Goal: Task Accomplishment & Management: Manage account settings

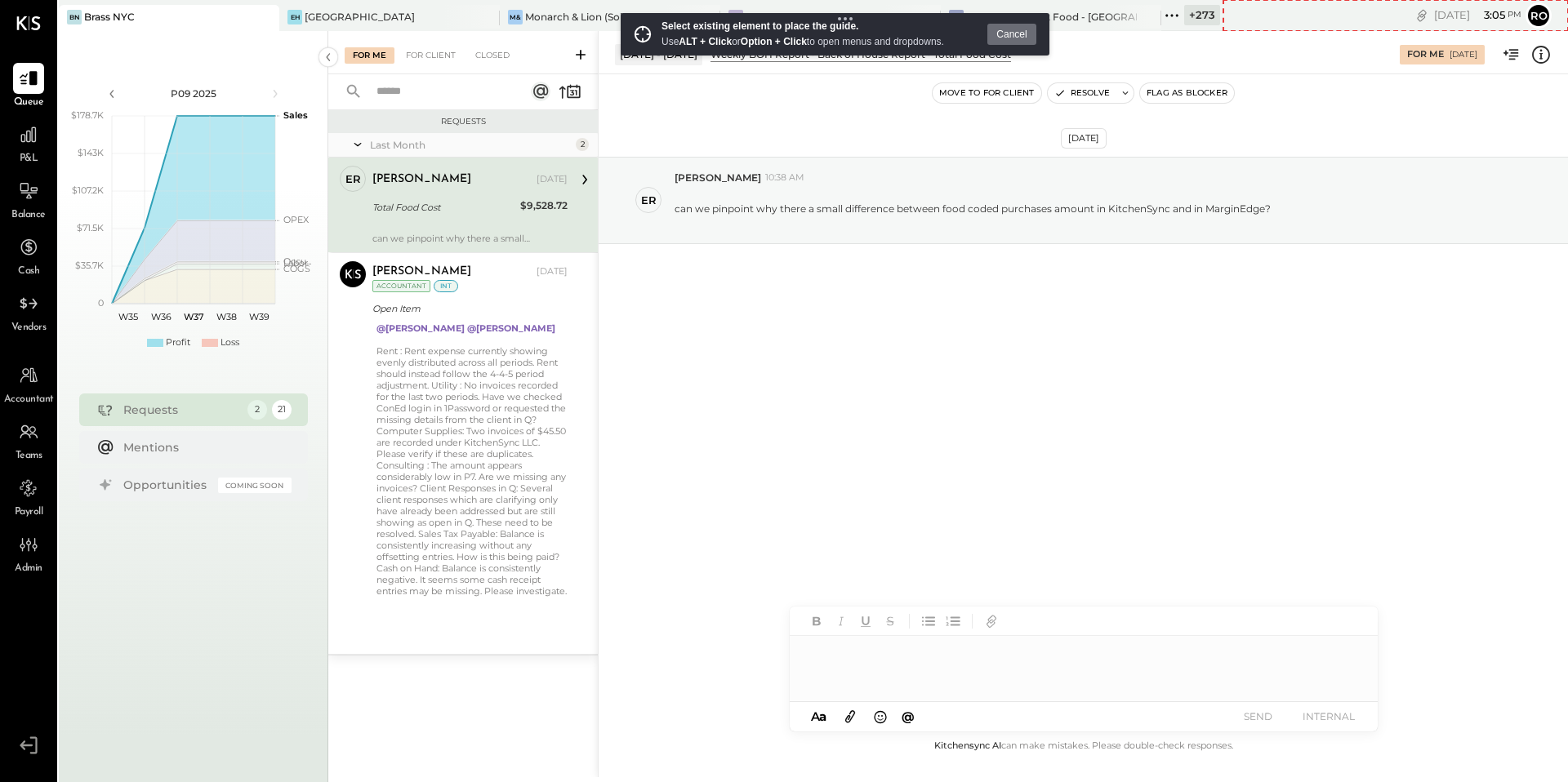
click at [1232, 26] on div "[DATE] 3 : 05 pm Ro User Profile" at bounding box center [1396, 16] width 345 height 31
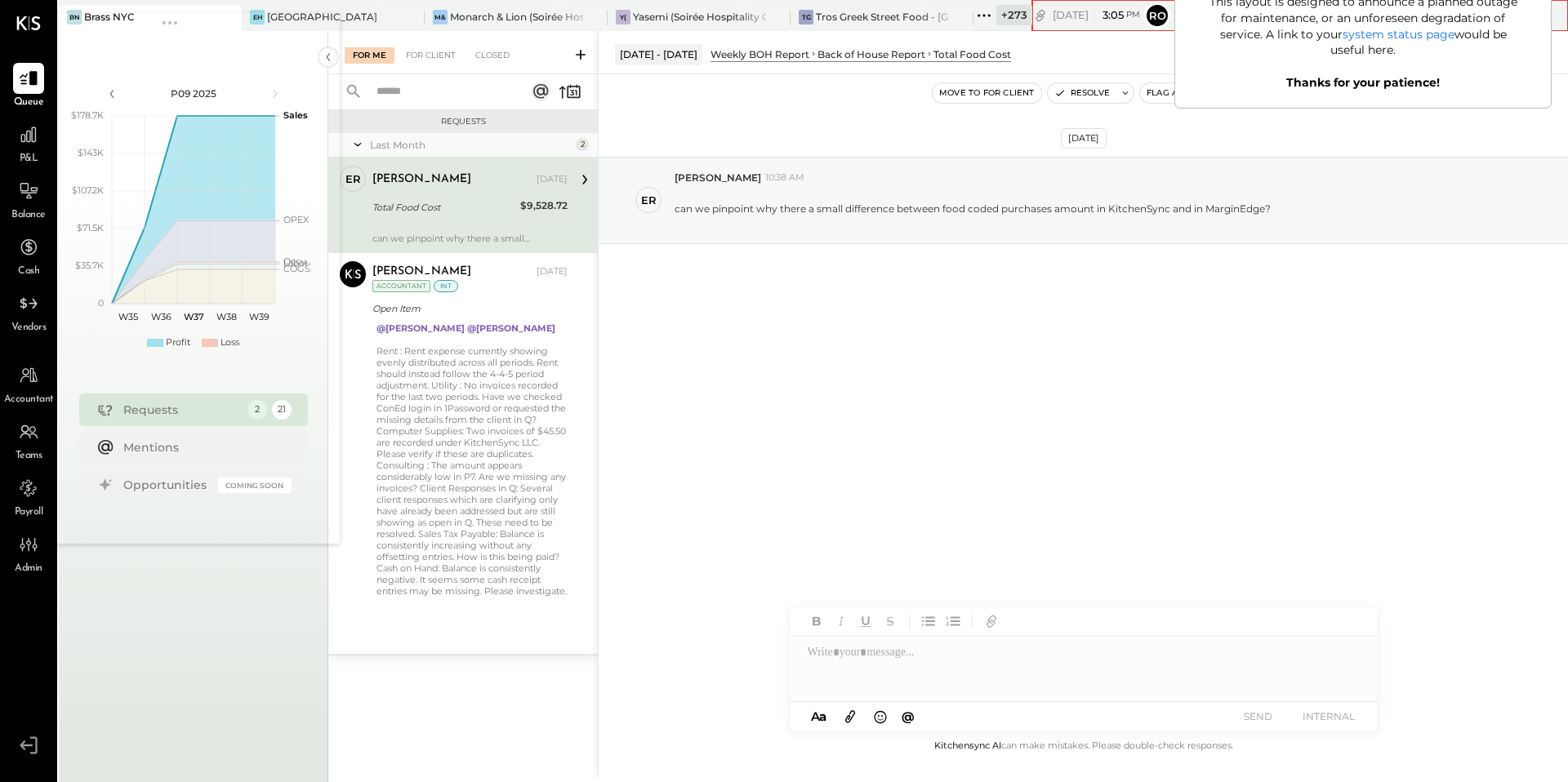
click at [974, 25] on icon at bounding box center [984, 16] width 21 height 21
click at [916, 16] on div at bounding box center [944, 16] width 57 height 24
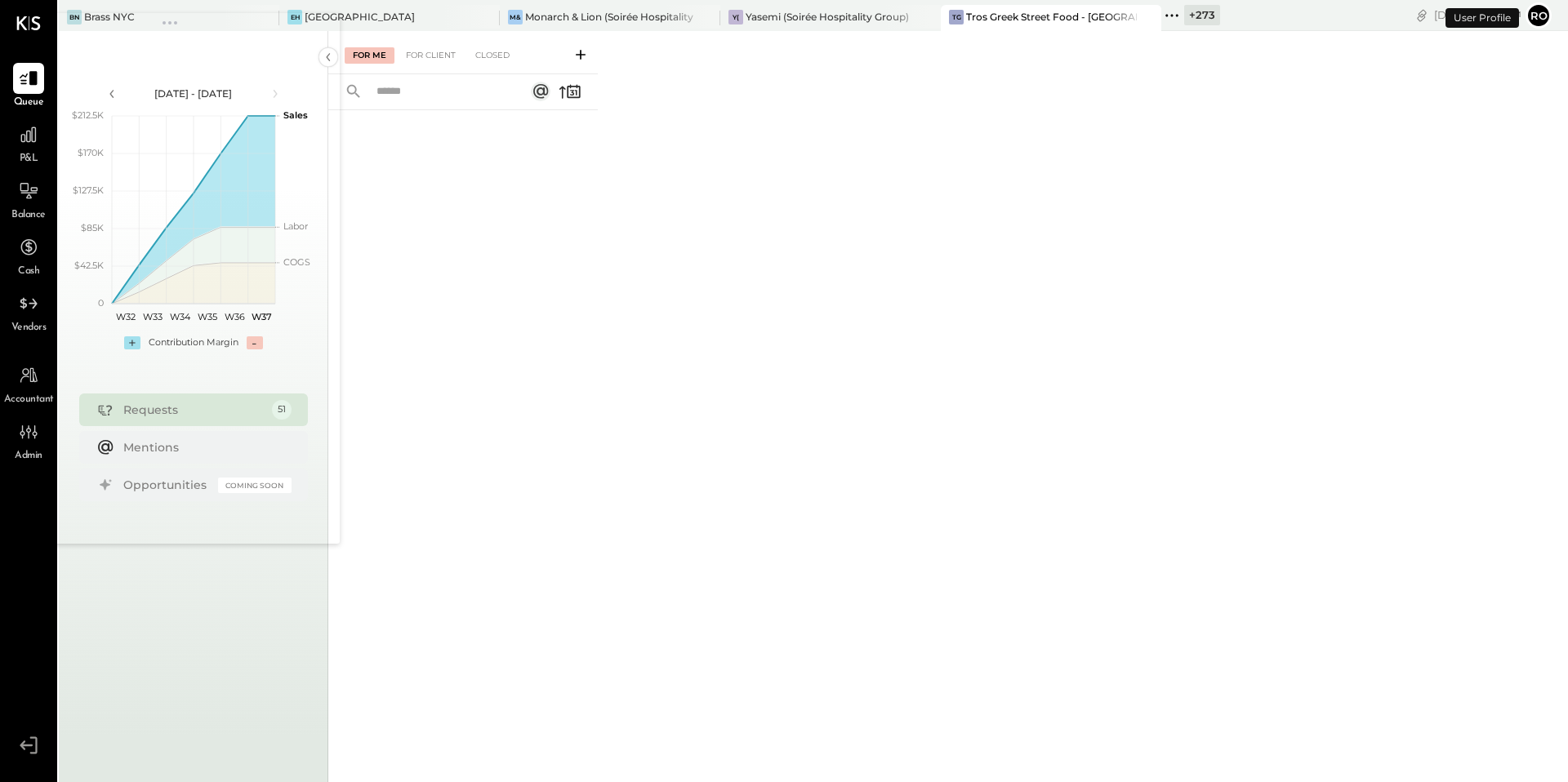
click at [875, 141] on div "For Me For Client Closed" at bounding box center [947, 404] width 1239 height 746
drag, startPoint x: 249, startPoint y: 39, endPoint x: 681, endPoint y: 140, distance: 443.6
click at [683, 150] on body "Queue P&L Balance Cash Vendors Accountant Admin v 4.33.0 BN Brass NYC EH Ette H…" at bounding box center [784, 391] width 1568 height 782
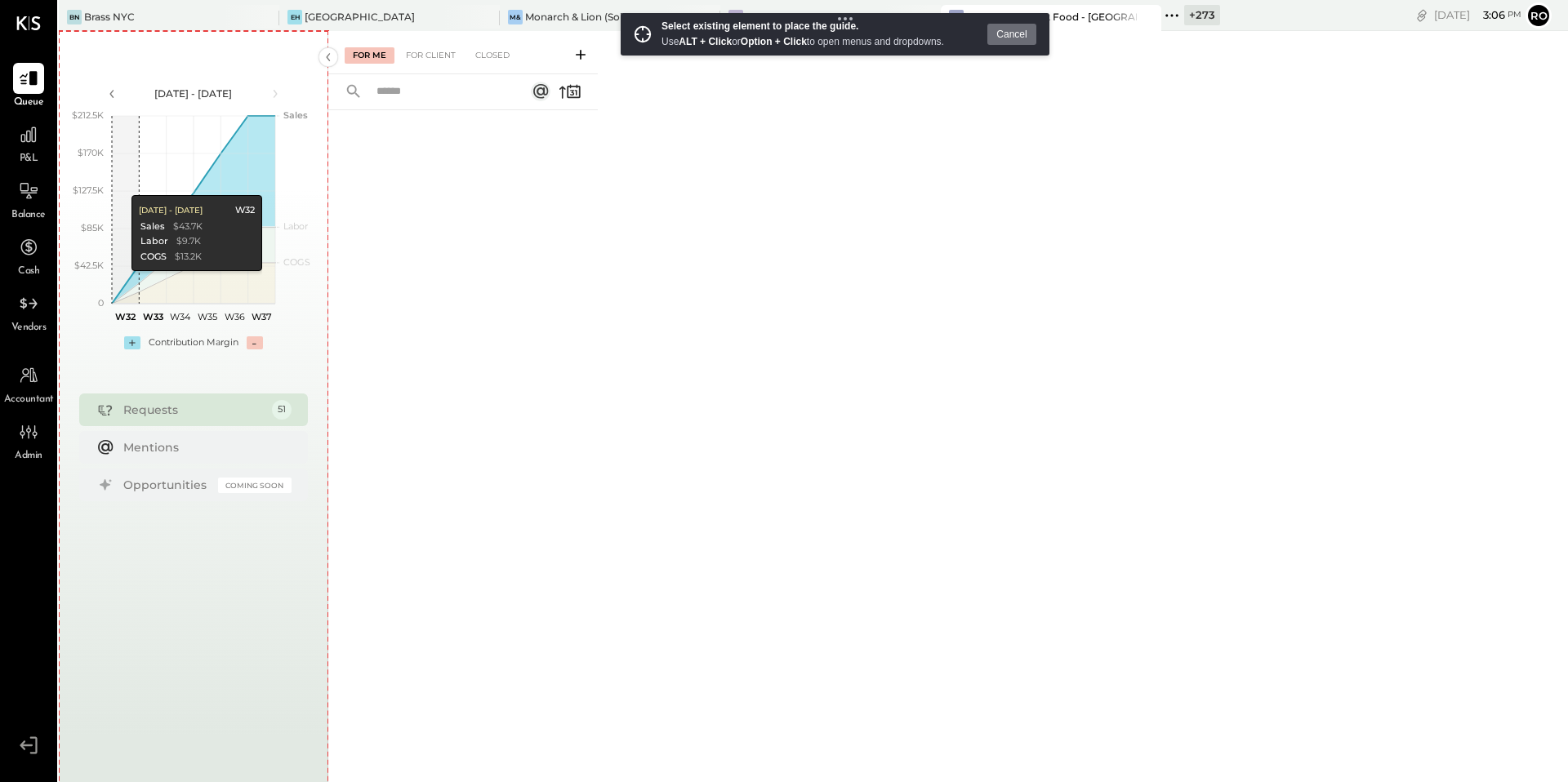
click at [186, 31] on div "Aug 4 - Sep 14, 2025 polygon, polyline { transition: fill-opacity 0.1s, stroke-…" at bounding box center [193, 422] width 270 height 782
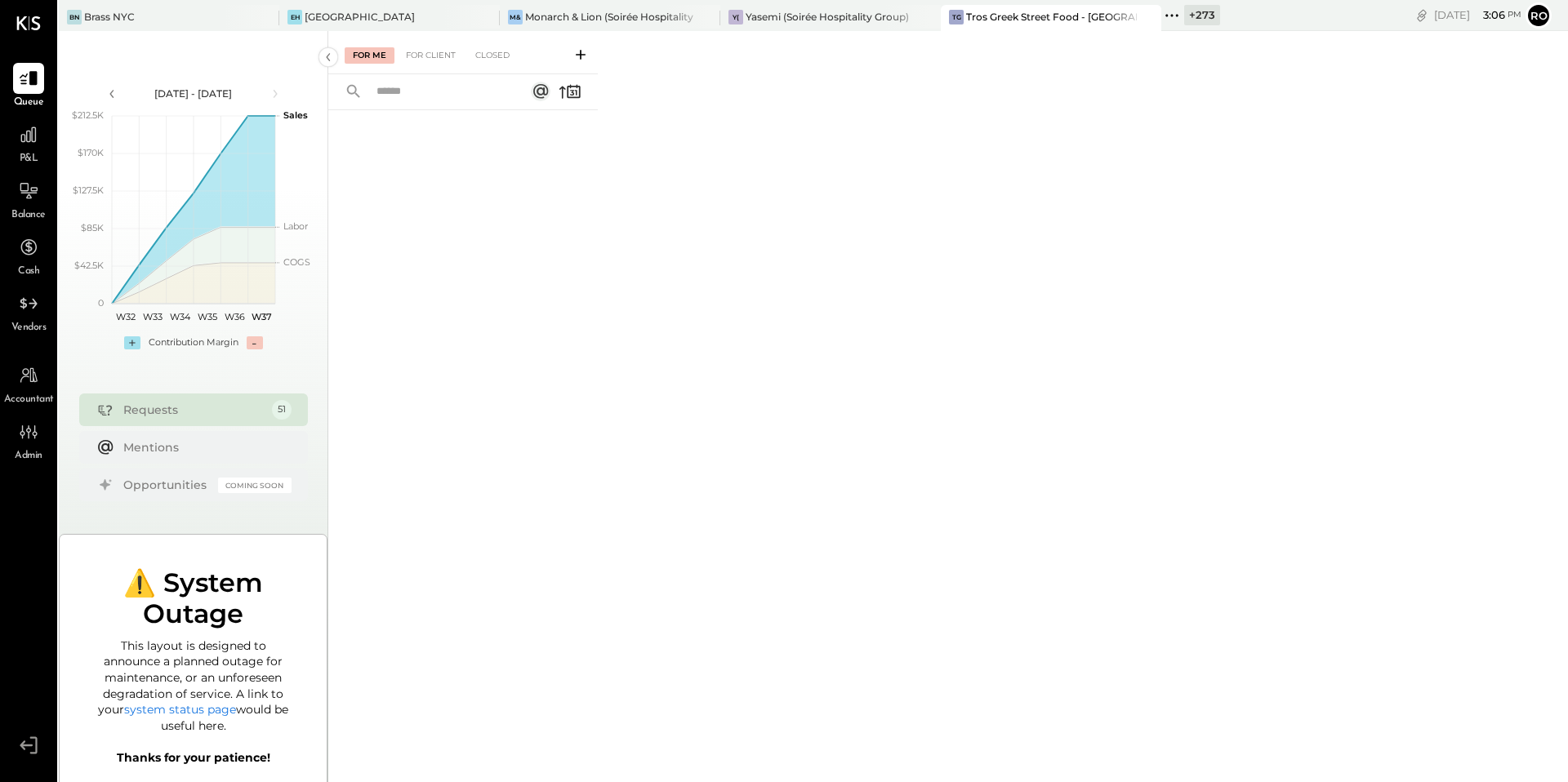
click at [307, 556] on div "Add Row ⚠️ System Outage Add Column Add Column Add Row This layout is designed …" at bounding box center [193, 667] width 269 height 266
click at [307, 555] on div "Add Row ⚠️ System Outage Add Column Add Column Add Row This layout is designed …" at bounding box center [193, 667] width 269 height 266
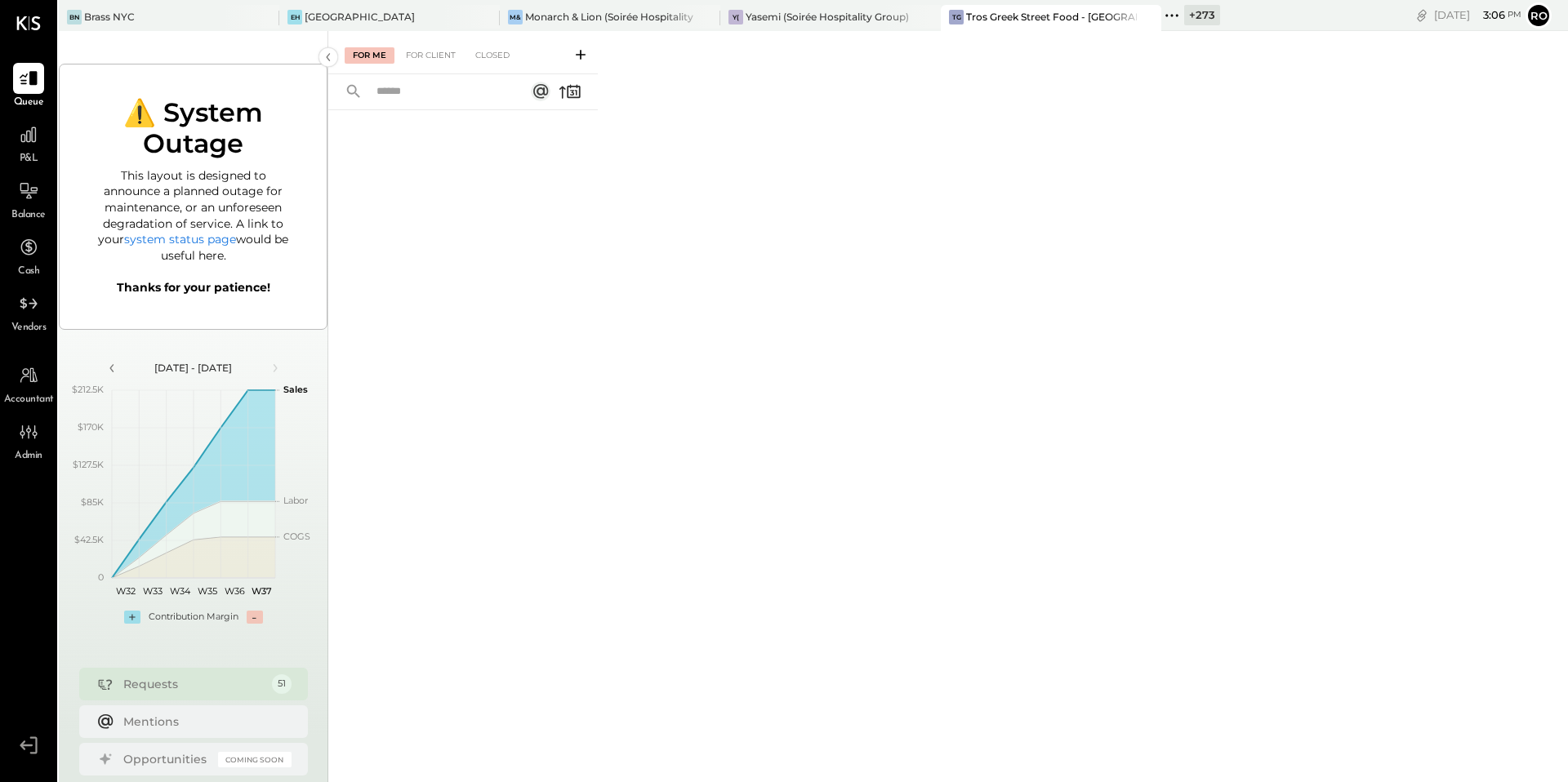
click at [231, 310] on div "Add Row ⚠️ System Outage Add Column Add Column Add Row This layout is designed …" at bounding box center [193, 196] width 269 height 266
click at [230, 245] on div at bounding box center [233, 265] width 136 height 47
click at [617, 288] on div "For Me For Client Closed" at bounding box center [947, 404] width 1239 height 746
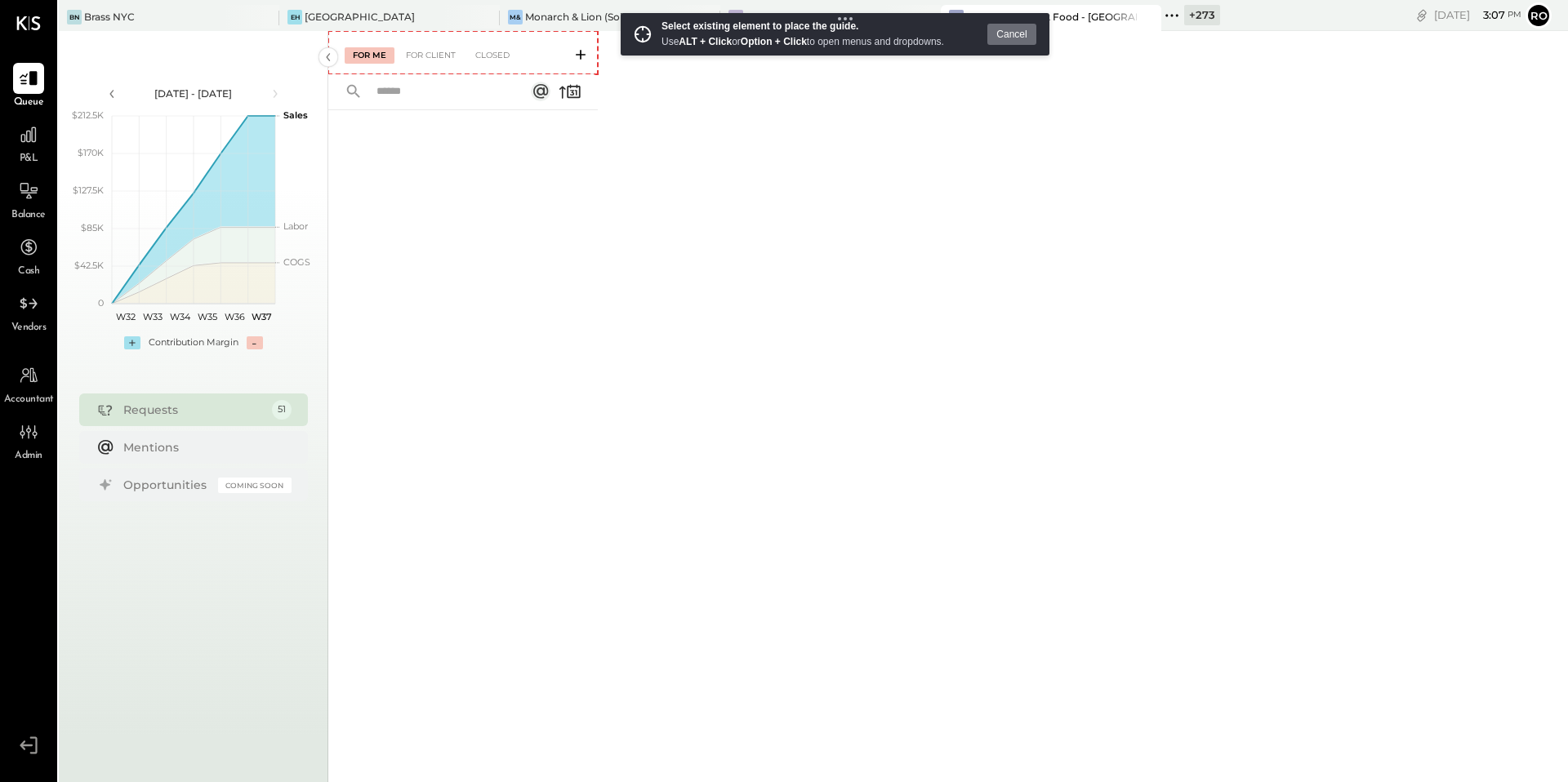
click at [394, 68] on div "For Me For Client Closed" at bounding box center [462, 53] width 270 height 43
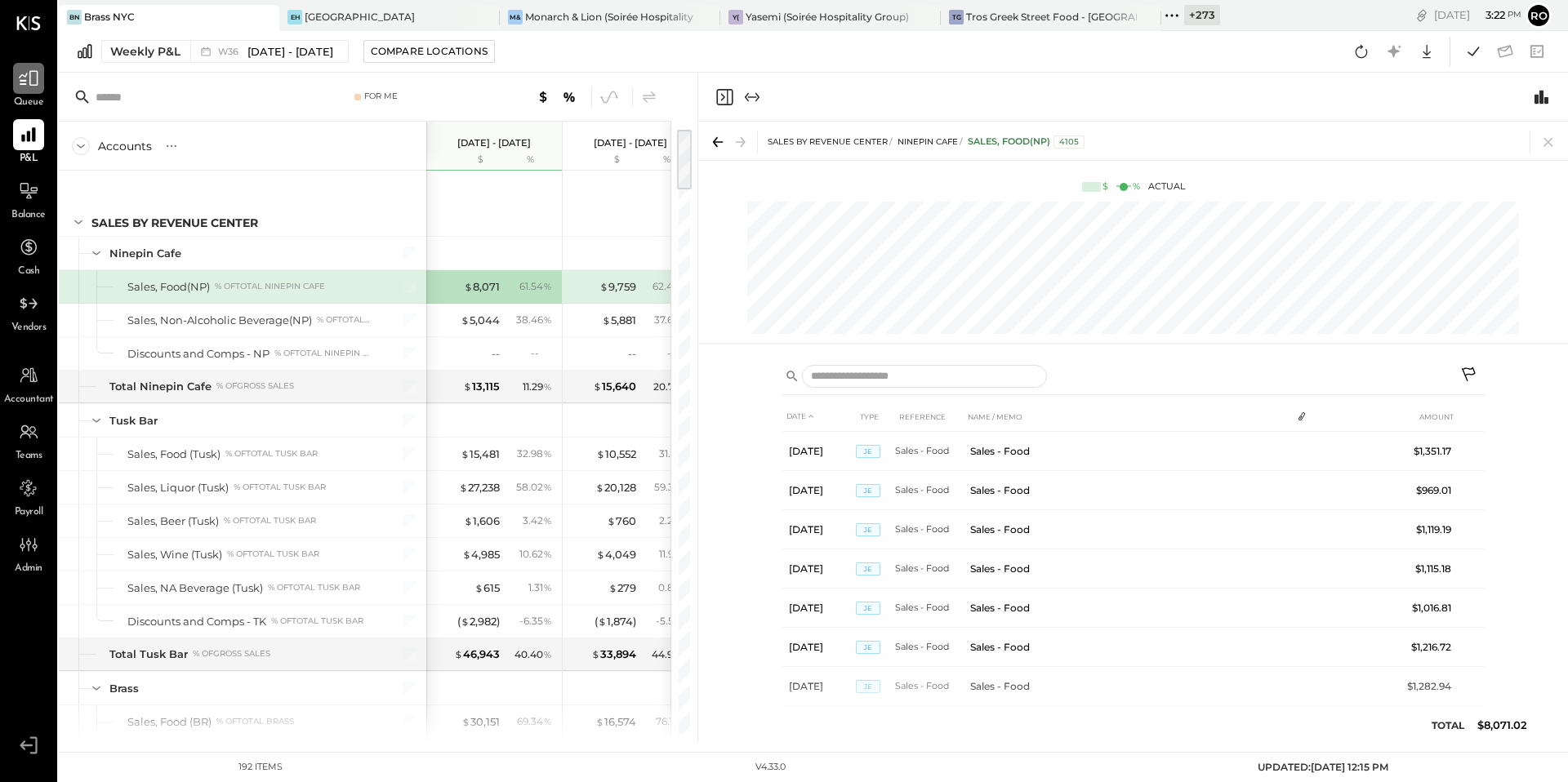
click at [27, 85] on icon at bounding box center [29, 78] width 21 height 21
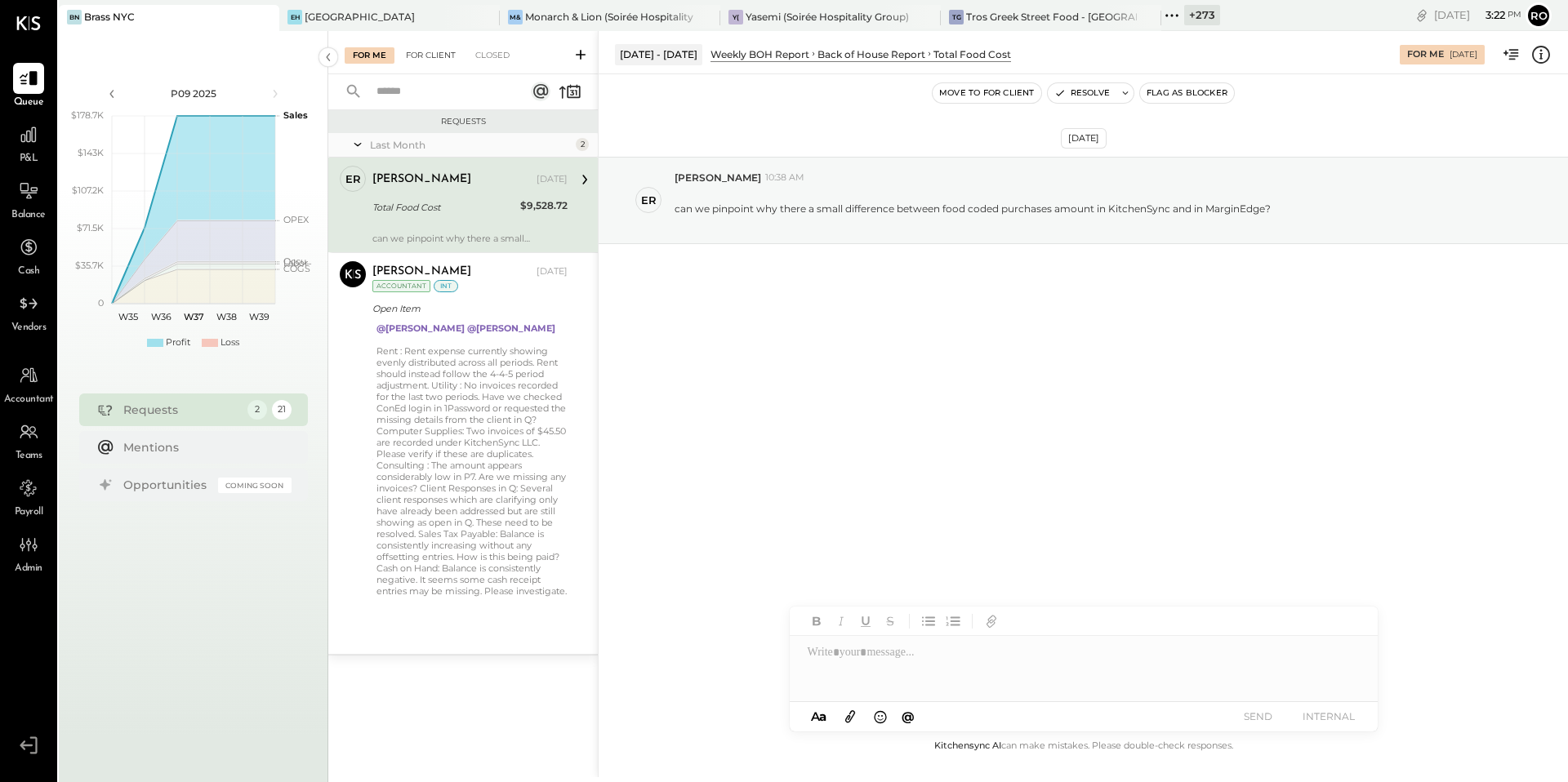
click at [436, 52] on div "For Client" at bounding box center [430, 55] width 66 height 16
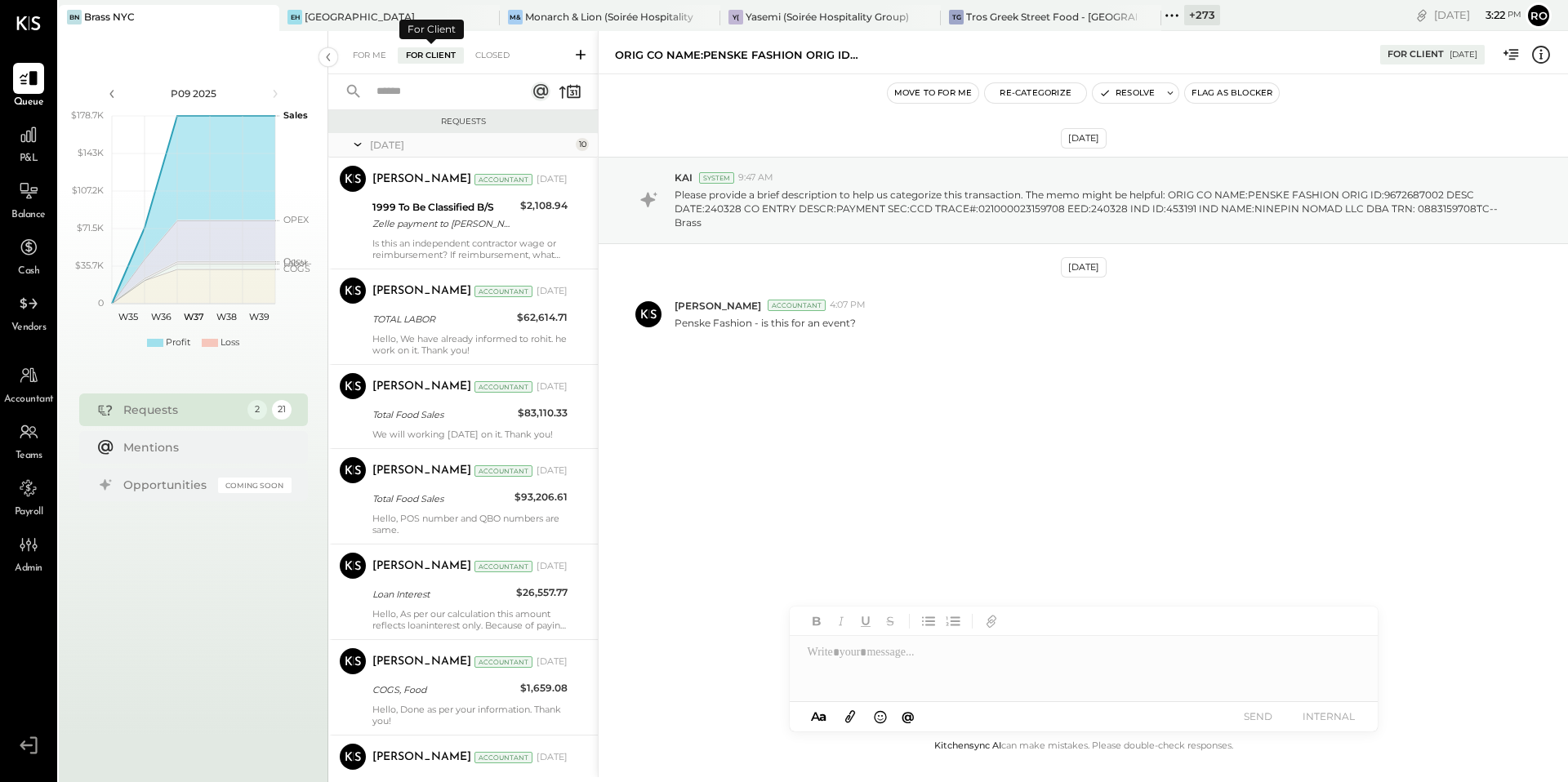
scroll to position [564, 0]
